Goal: Task Accomplishment & Management: Manage account settings

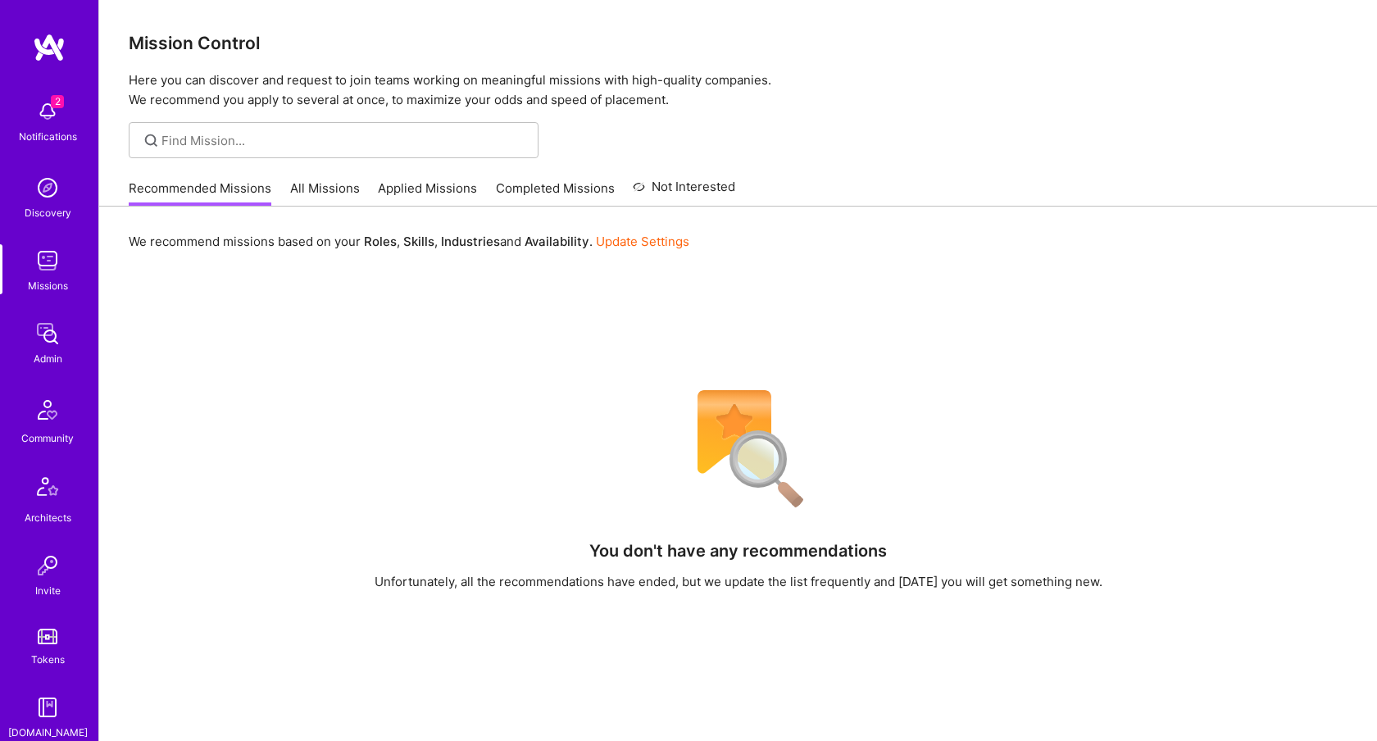
scroll to position [305, 0]
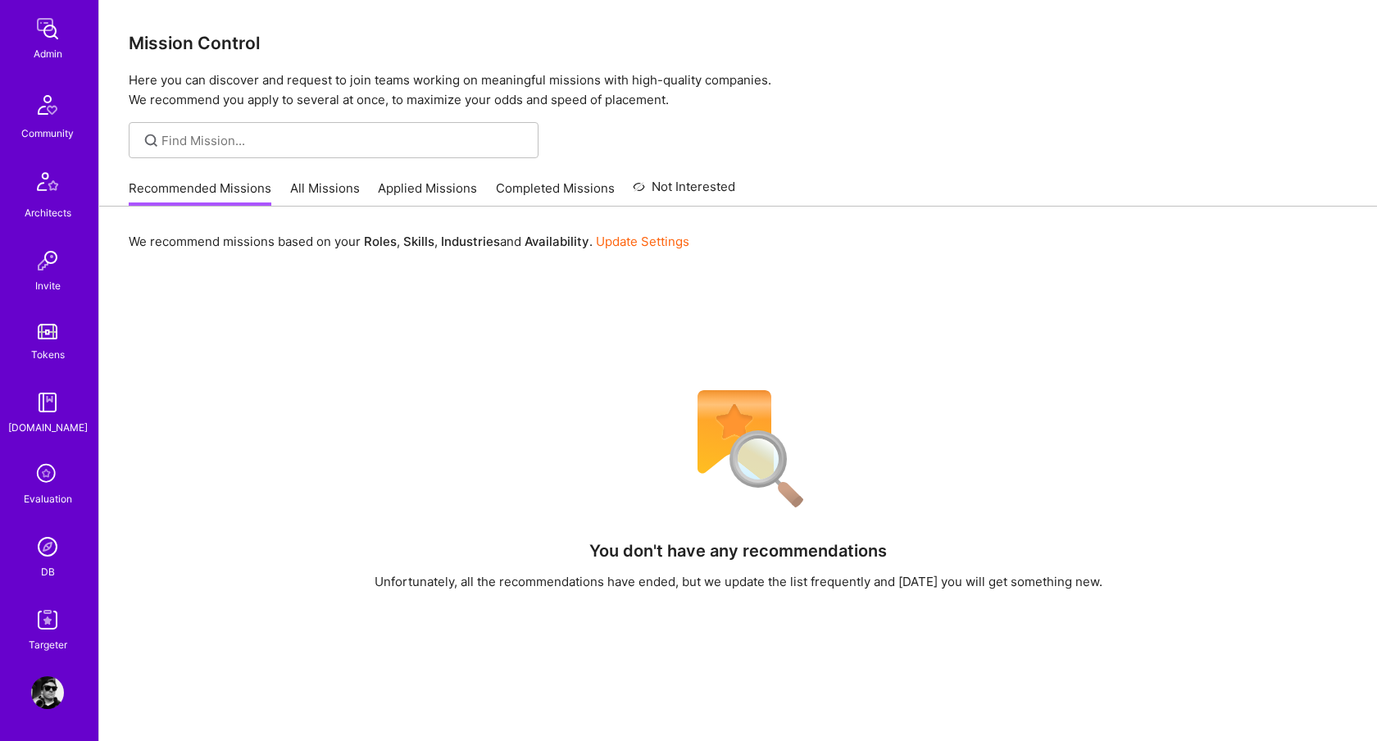
click at [49, 679] on img at bounding box center [47, 692] width 33 height 33
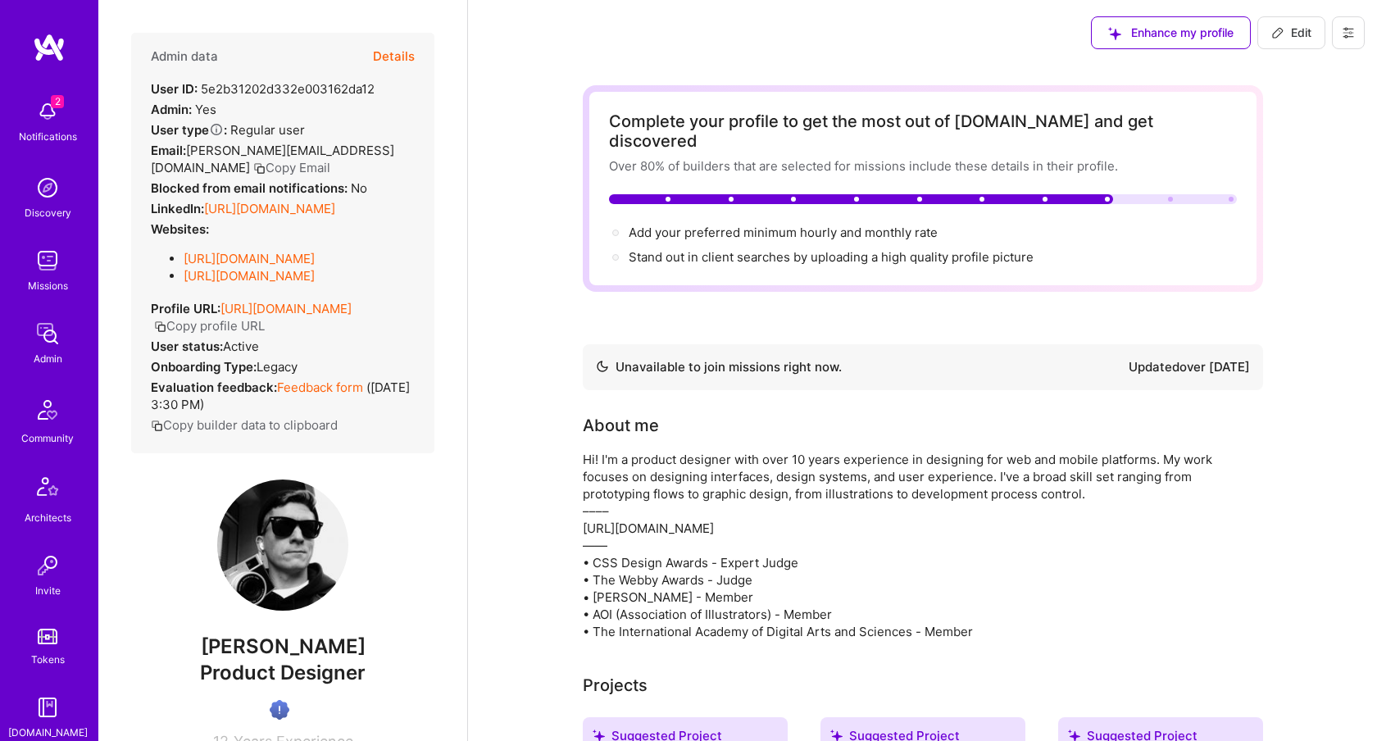
click at [1299, 36] on span "Edit" at bounding box center [1291, 33] width 40 height 16
select select "US"
select select "Not Available"
select select "1 Month"
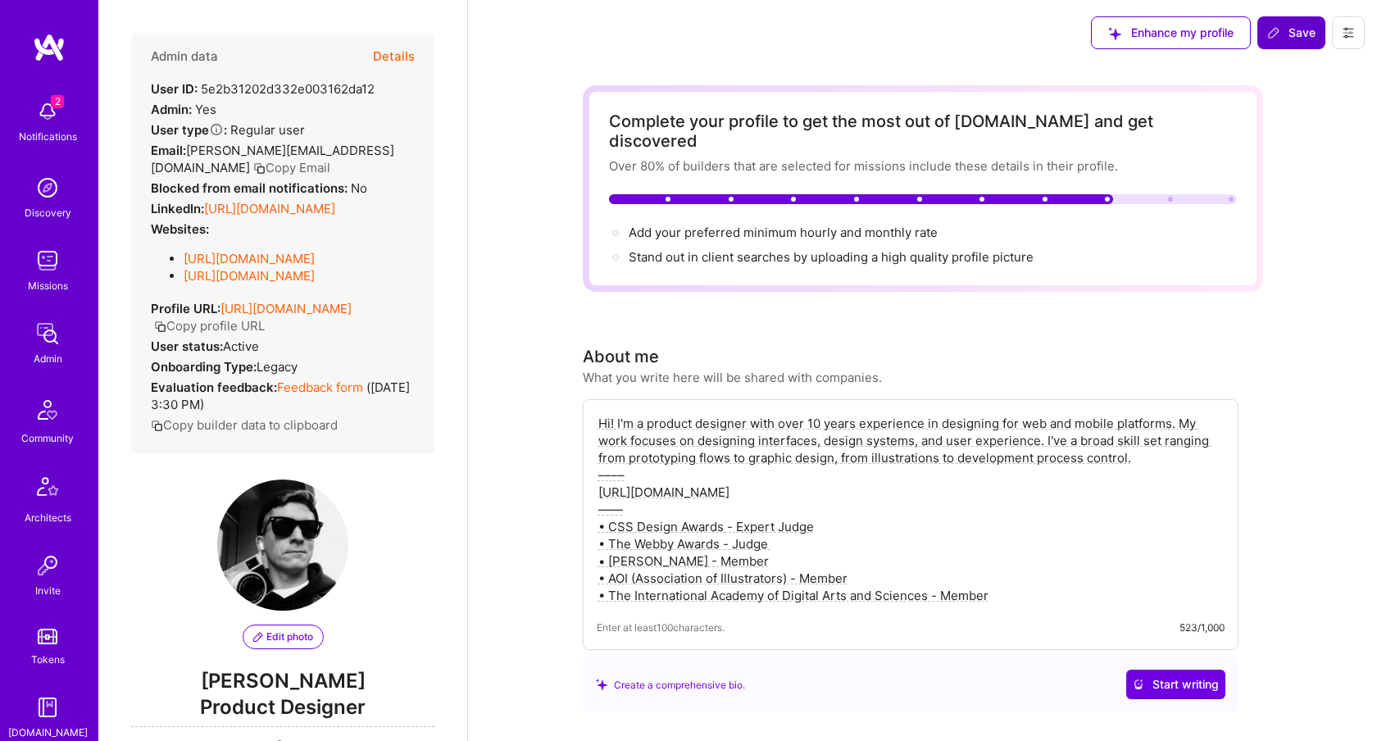
scroll to position [1482, 0]
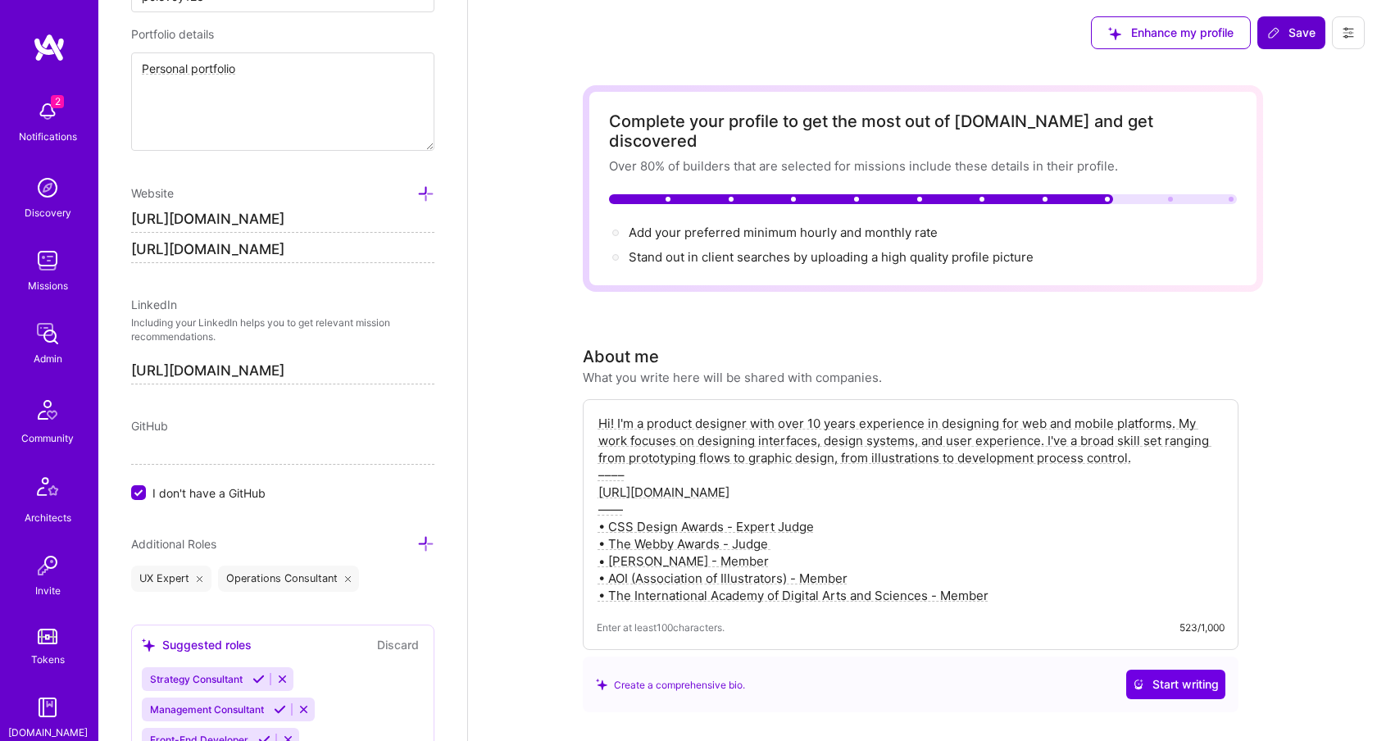
click at [1296, 36] on span "Save" at bounding box center [1291, 33] width 48 height 16
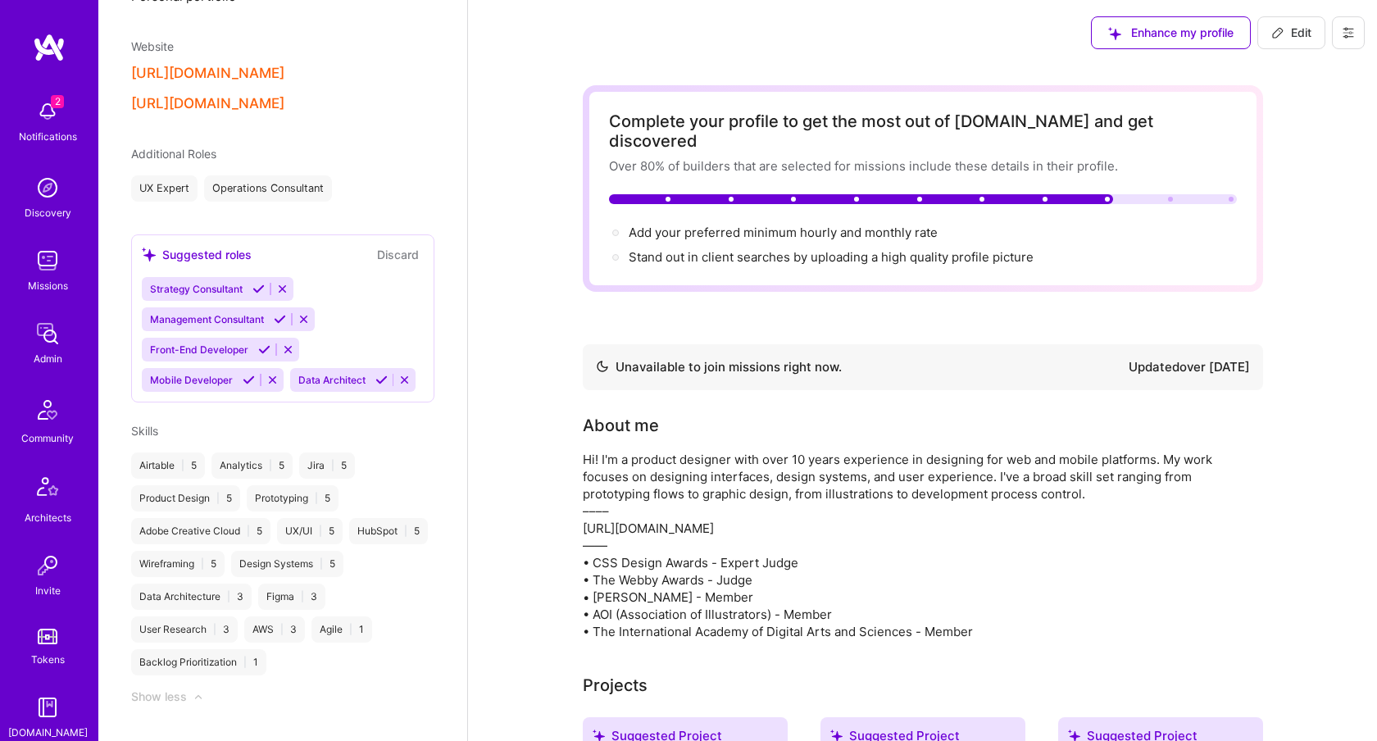
scroll to position [1409, 0]
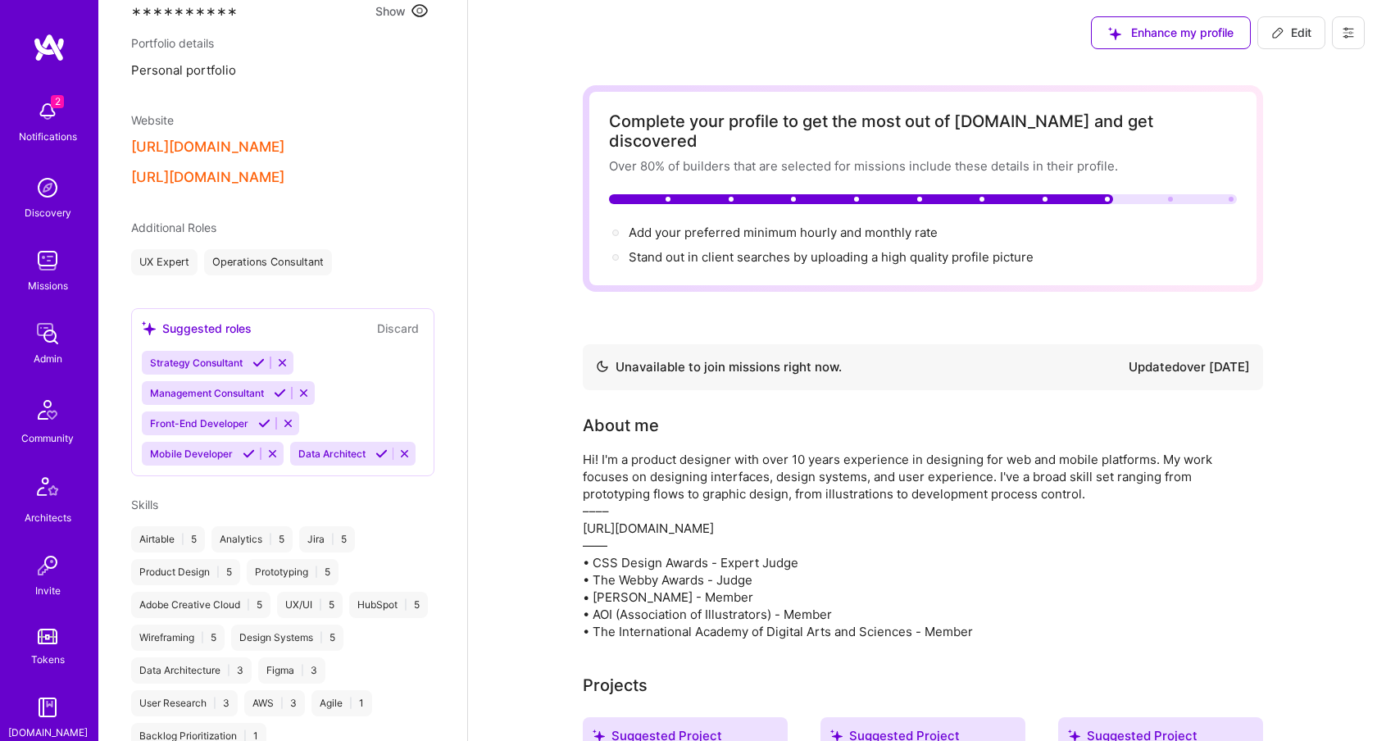
click at [1282, 34] on icon at bounding box center [1277, 32] width 13 height 13
select select "US"
select select "Not Available"
select select "1 Month"
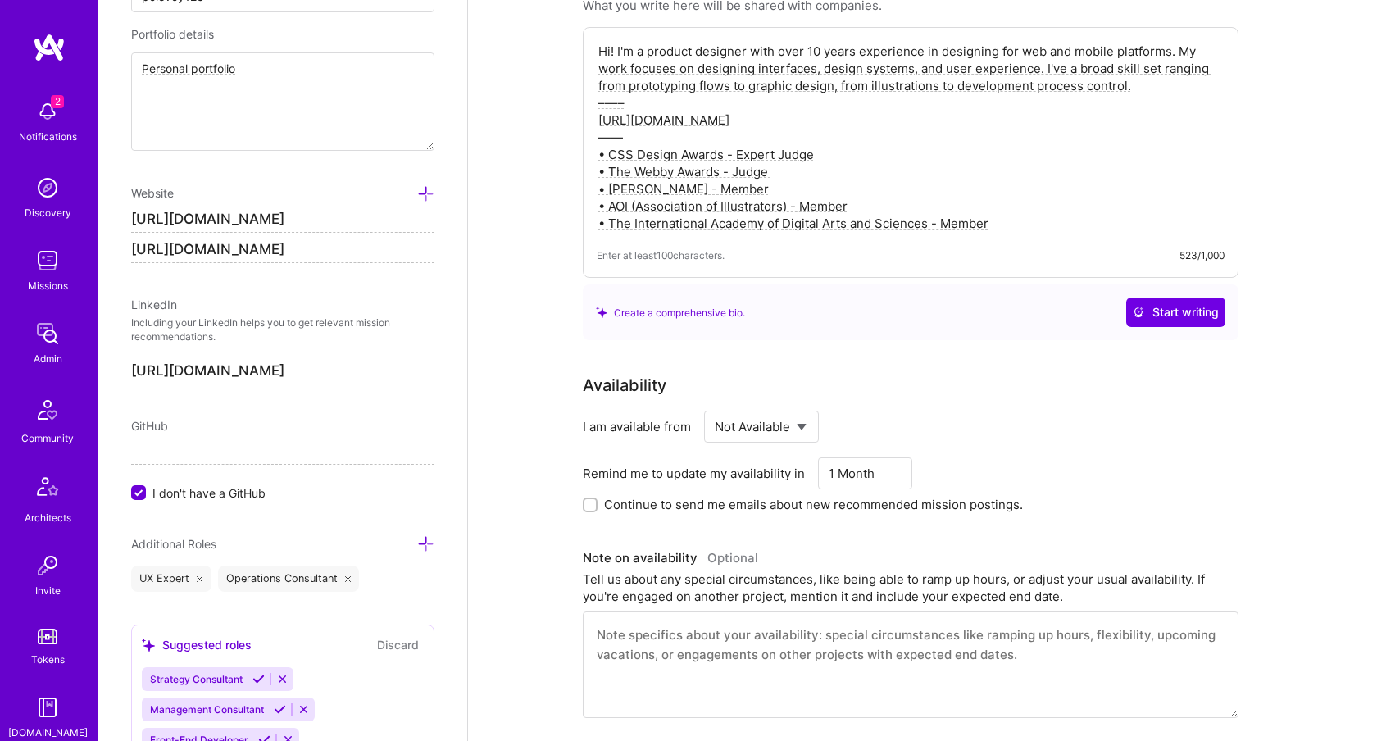
scroll to position [0, 0]
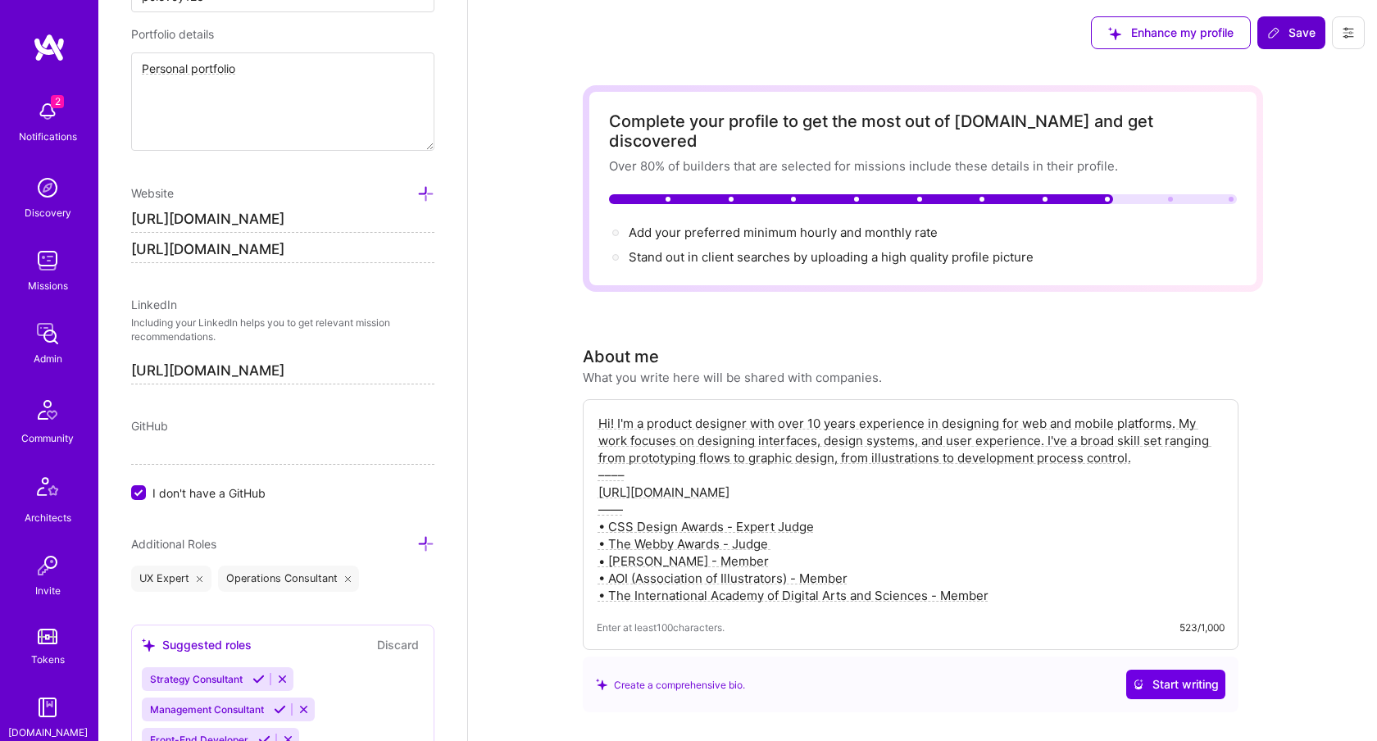
click at [1296, 39] on span "Save" at bounding box center [1291, 33] width 48 height 16
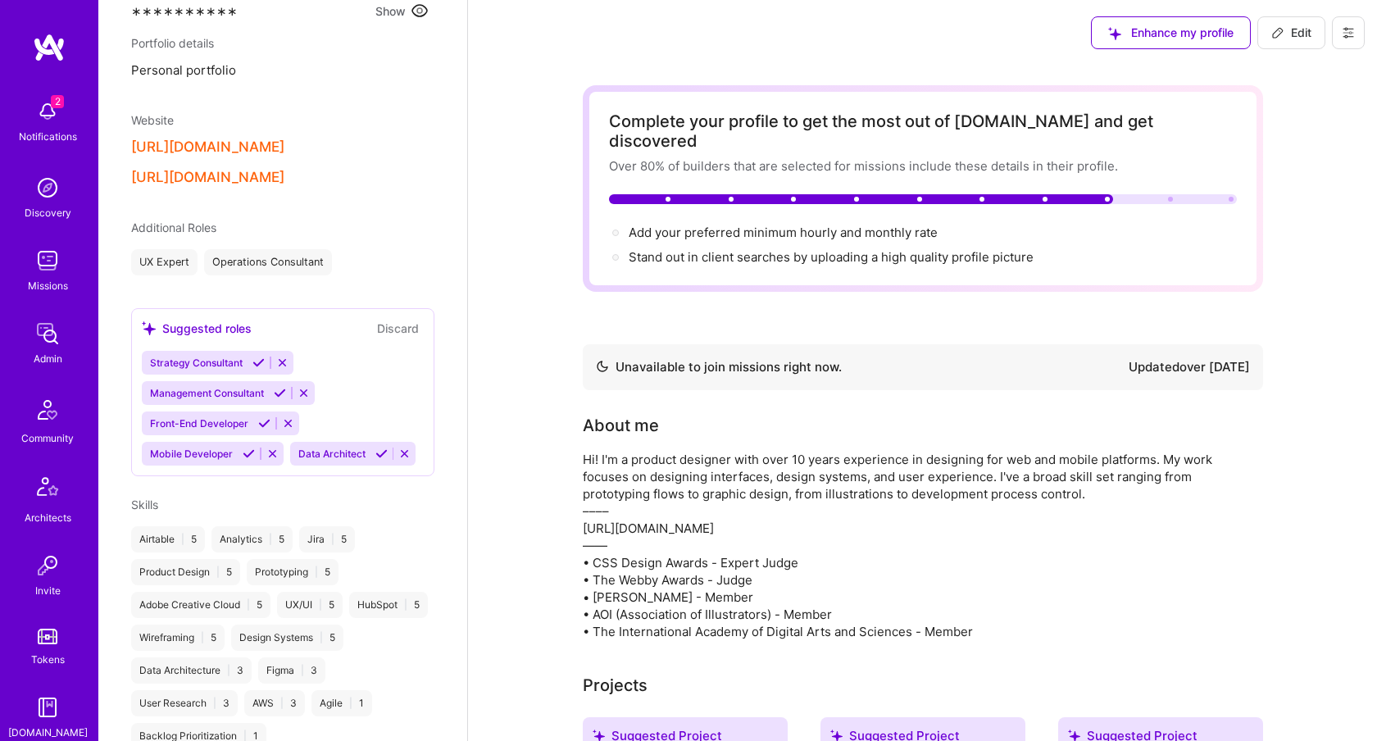
click at [1291, 35] on span "Edit" at bounding box center [1291, 33] width 40 height 16
select select "US"
select select "Not Available"
select select "1 Month"
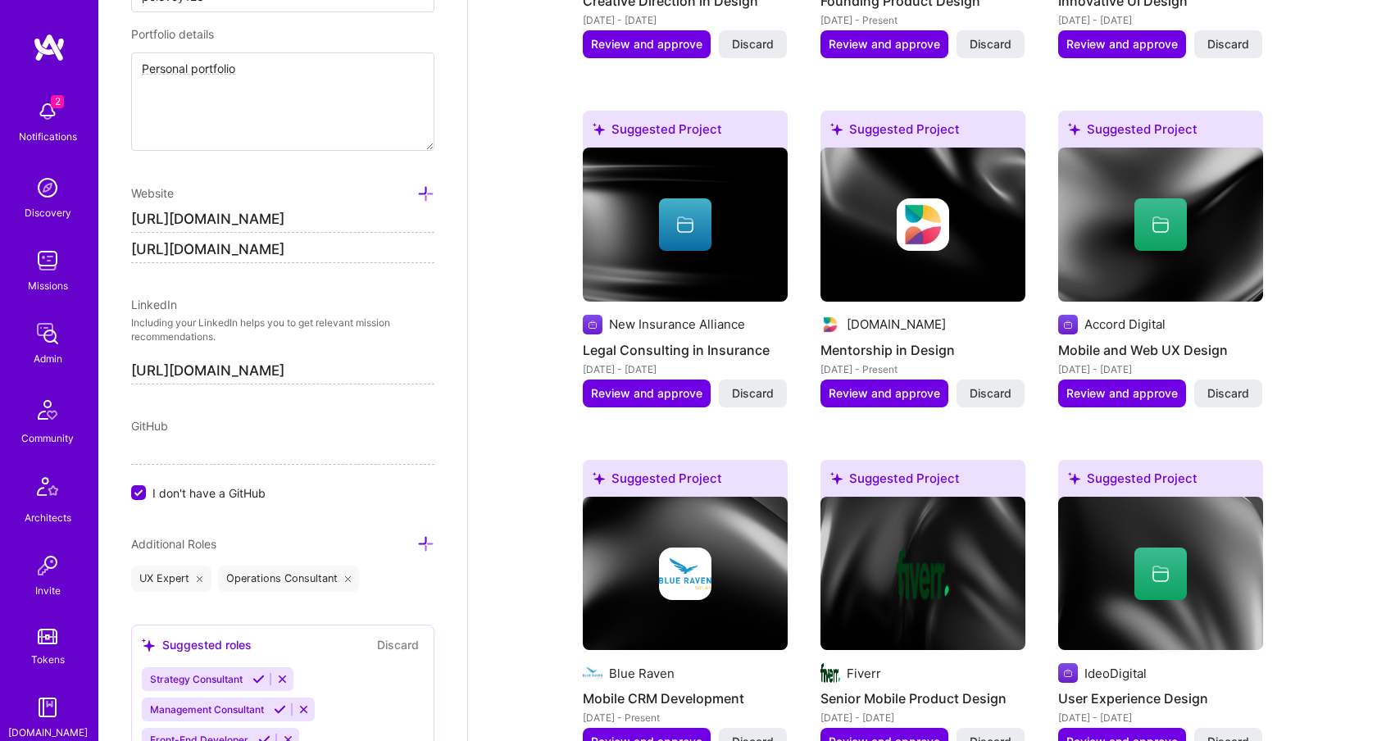
scroll to position [2427, 0]
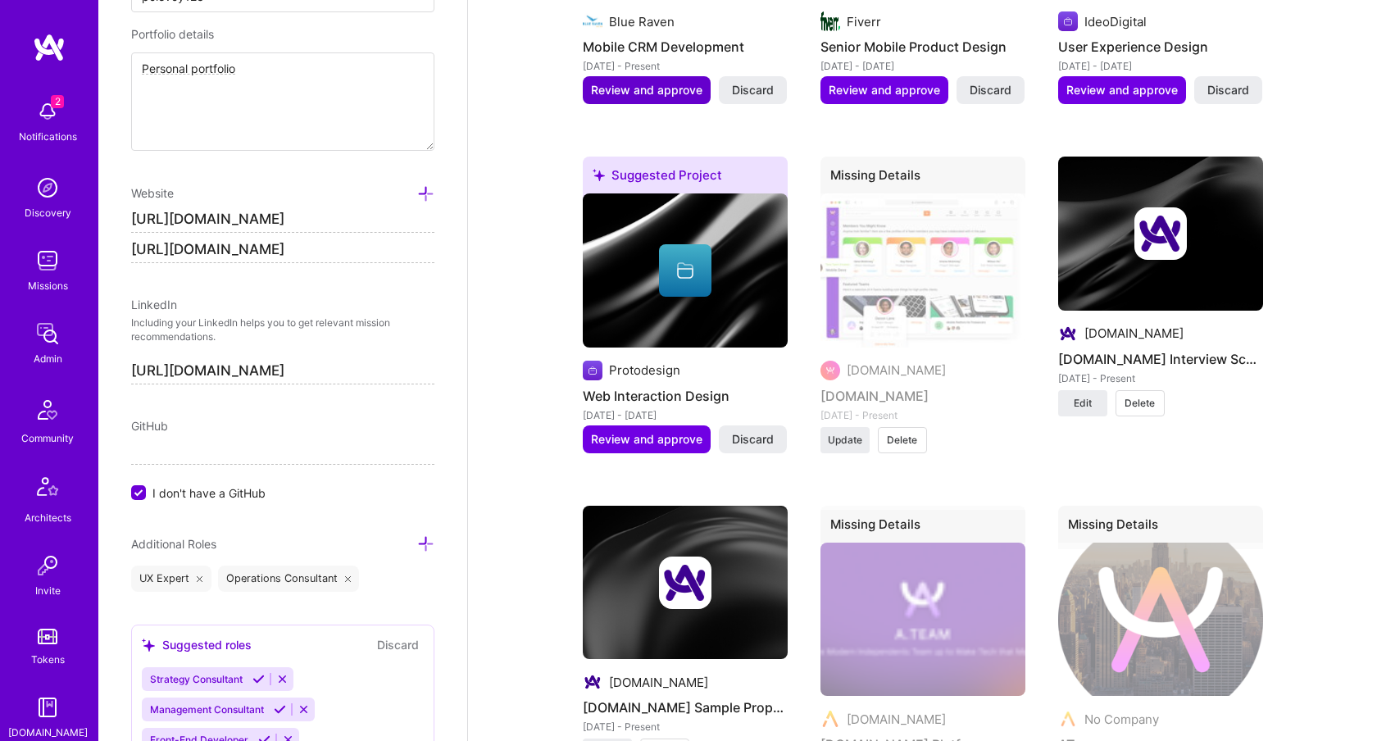
click at [660, 82] on span "Review and approve" at bounding box center [646, 90] width 111 height 16
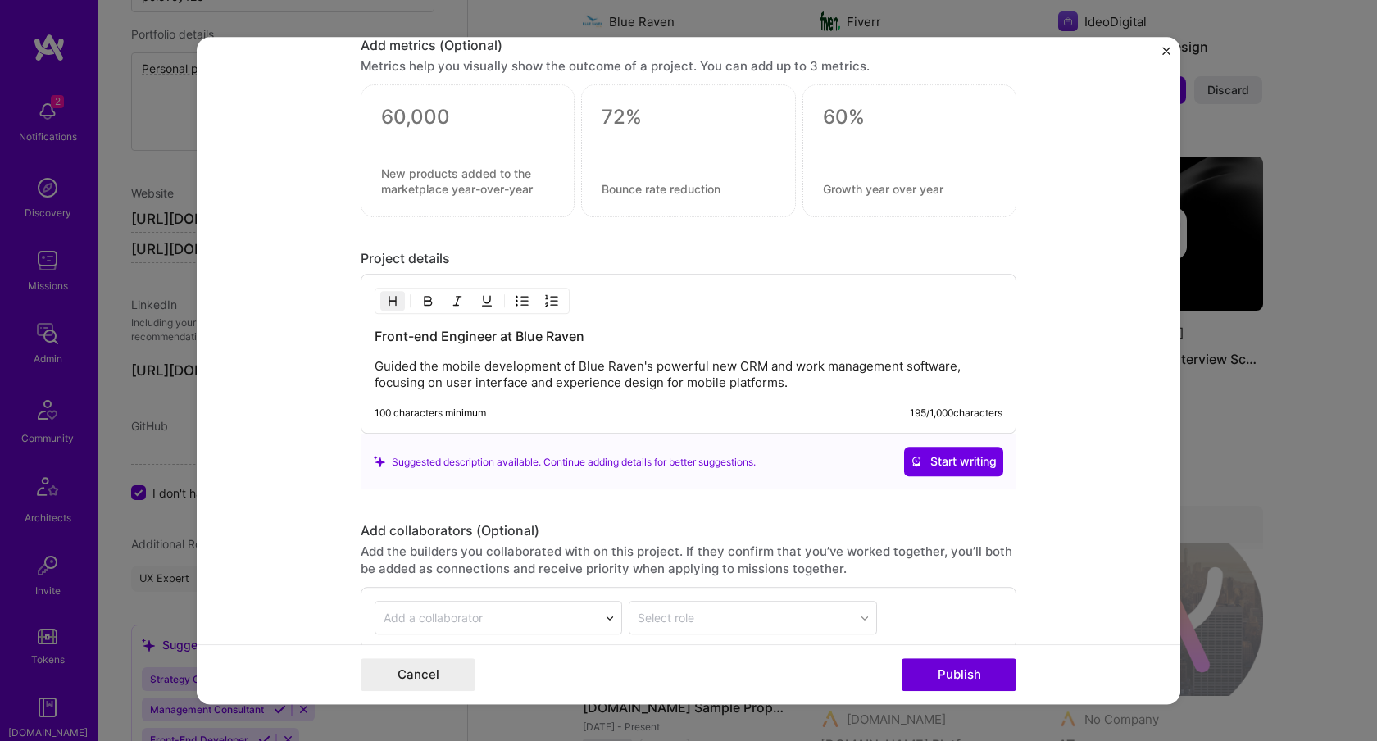
scroll to position [1540, 0]
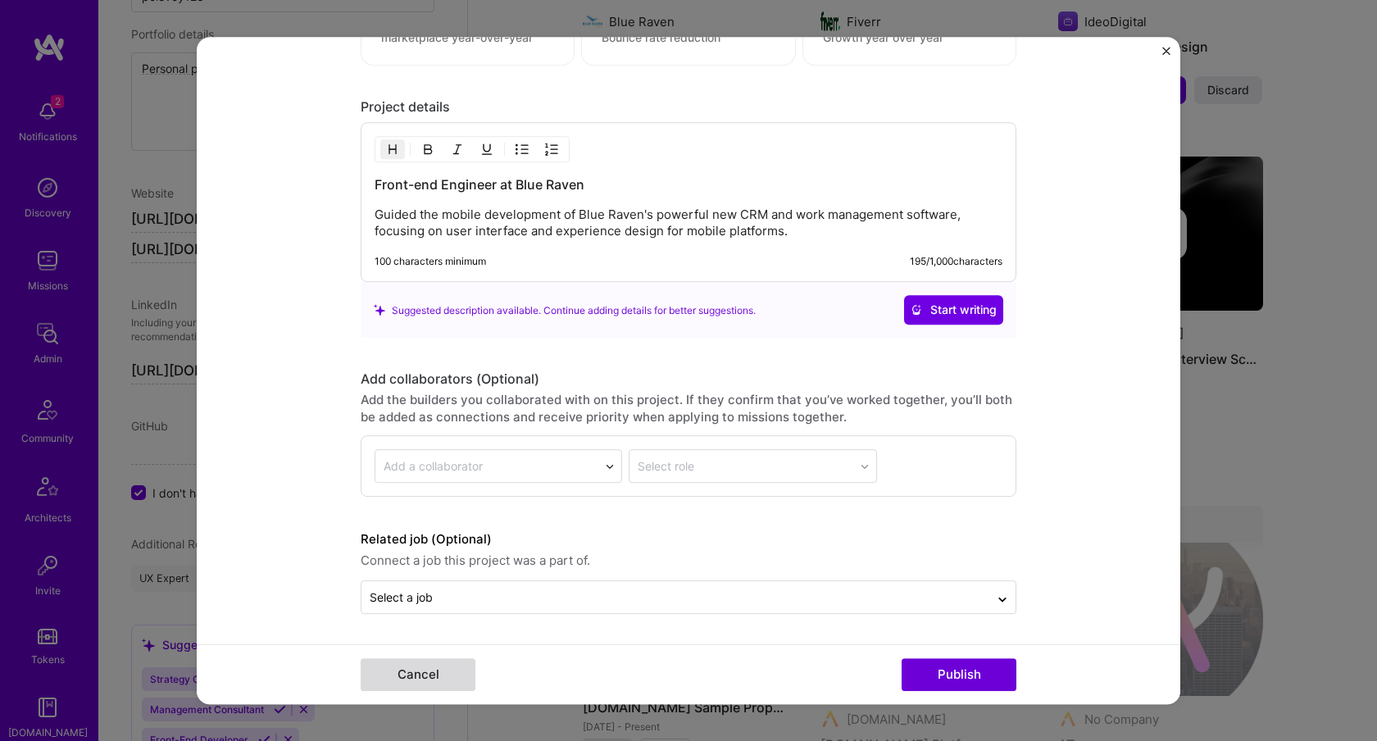
click at [427, 673] on button "Cancel" at bounding box center [418, 674] width 115 height 33
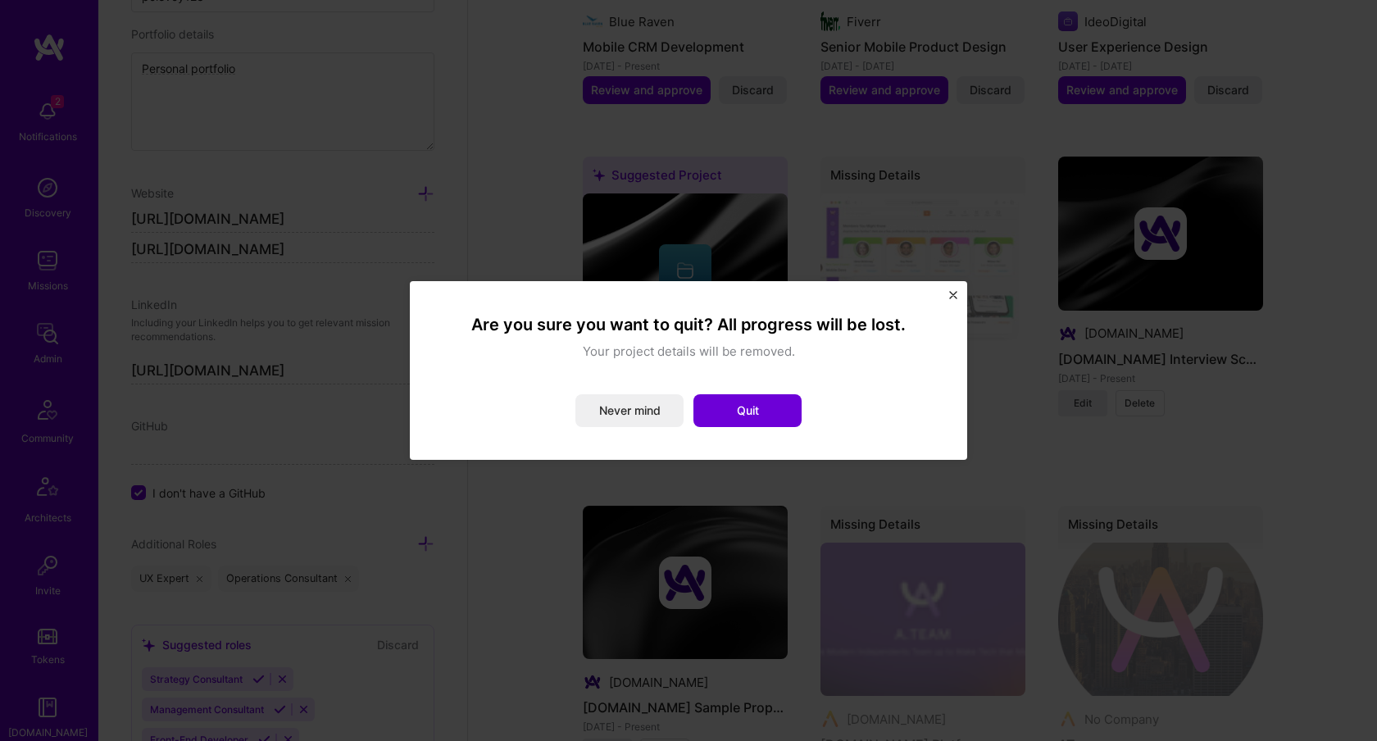
click at [760, 408] on button "Quit" at bounding box center [747, 410] width 108 height 33
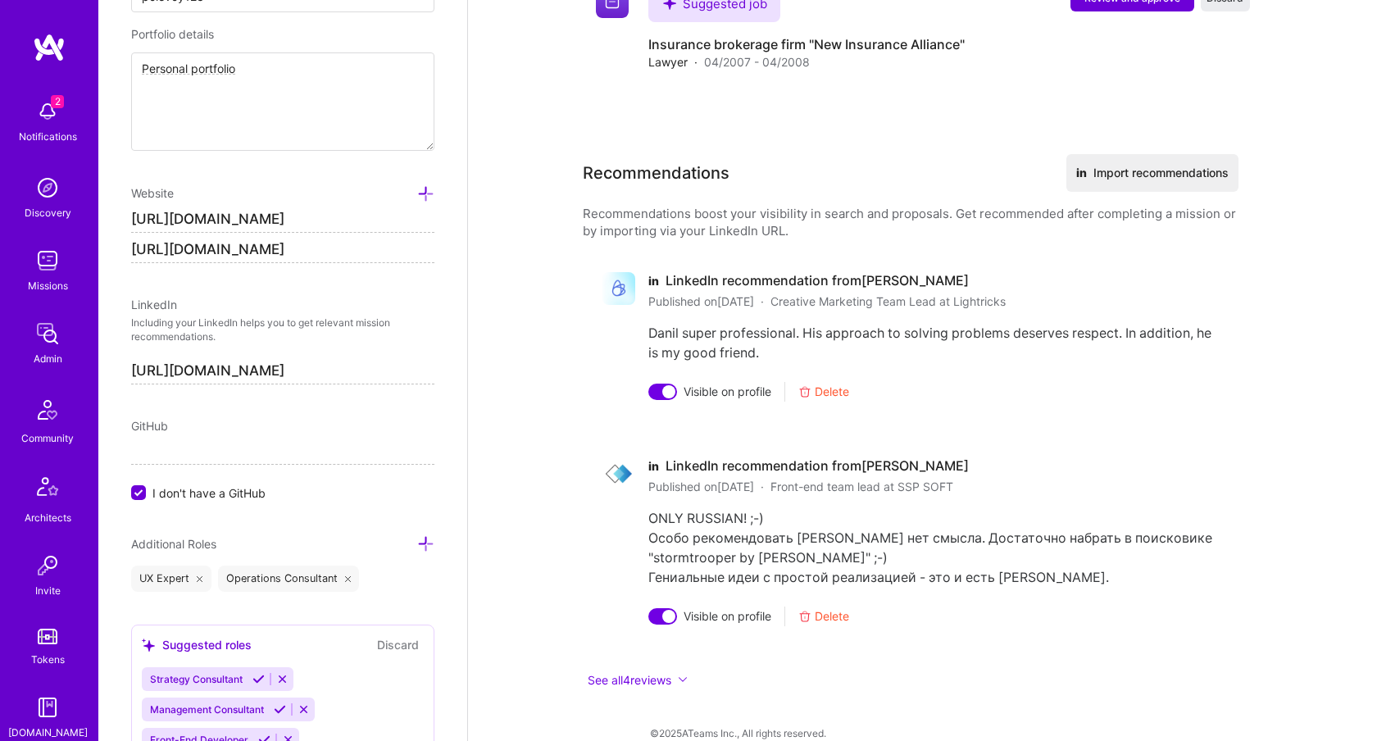
scroll to position [5044, 0]
